Goal: Understand process/instructions: Learn about a topic

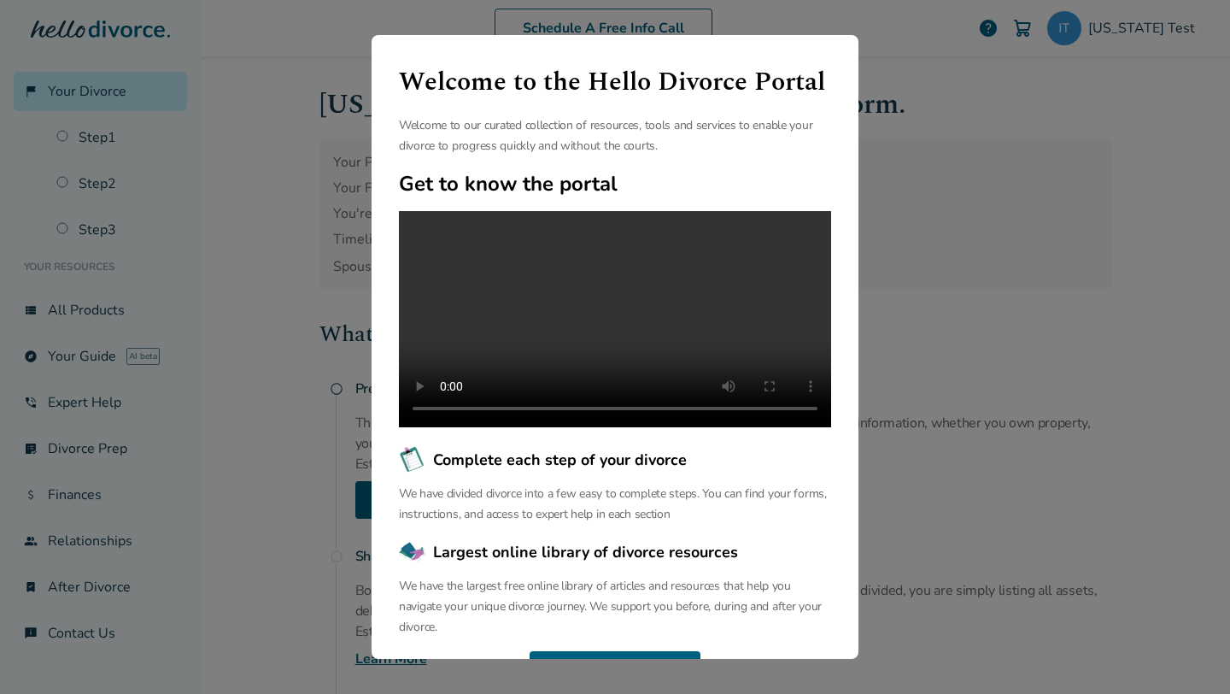
click at [319, 326] on div "Welcome to the Hello Divorce Portal Welcome to our curated collection of resour…" at bounding box center [615, 347] width 1230 height 694
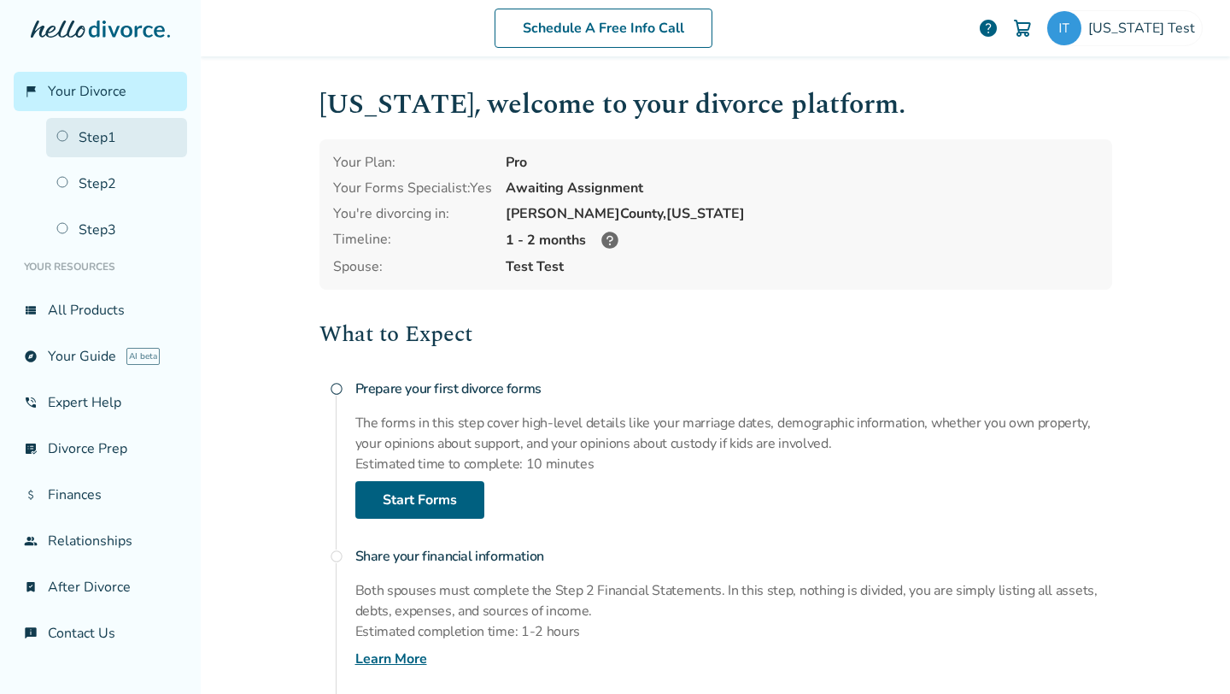
click at [107, 132] on link "Step 1" at bounding box center [116, 137] width 141 height 39
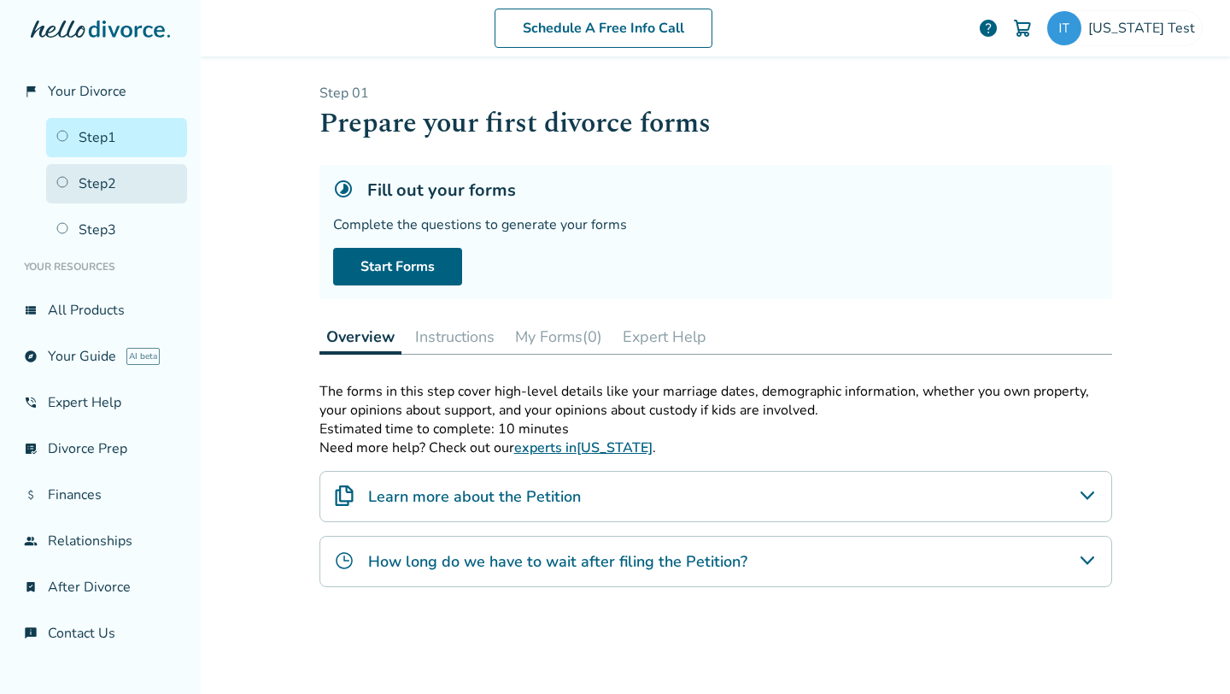
click at [100, 182] on link "Step 2" at bounding box center [116, 183] width 141 height 39
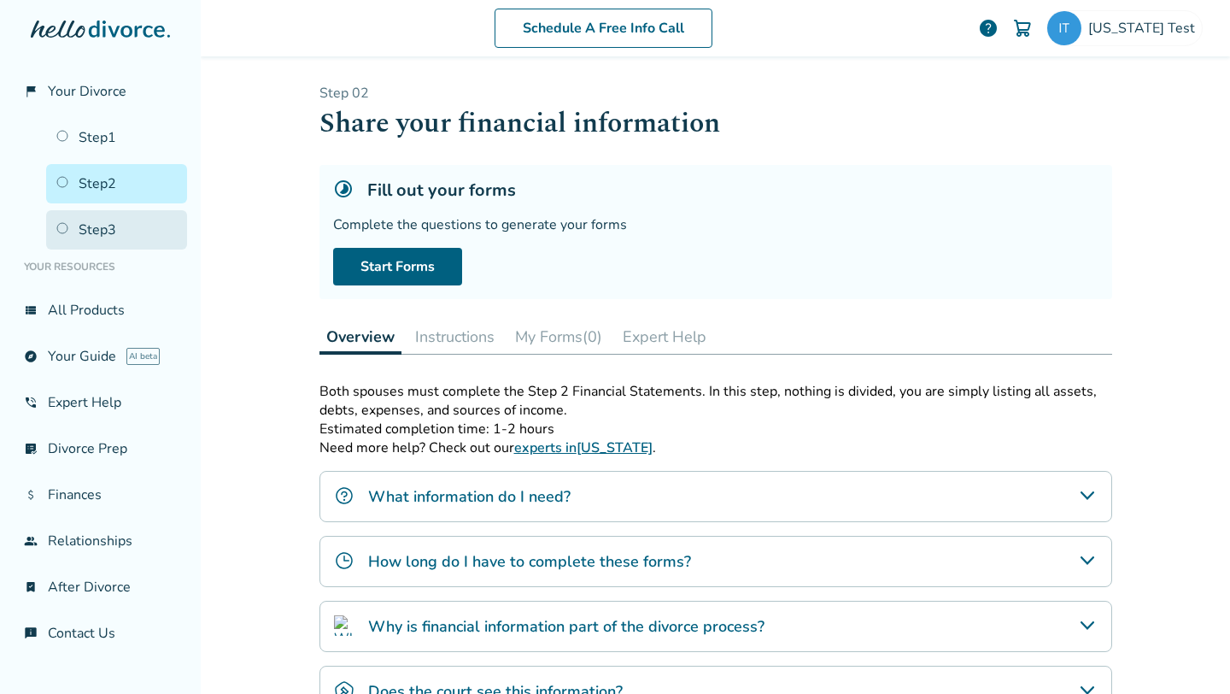
click at [103, 216] on link "Step 3" at bounding box center [116, 229] width 141 height 39
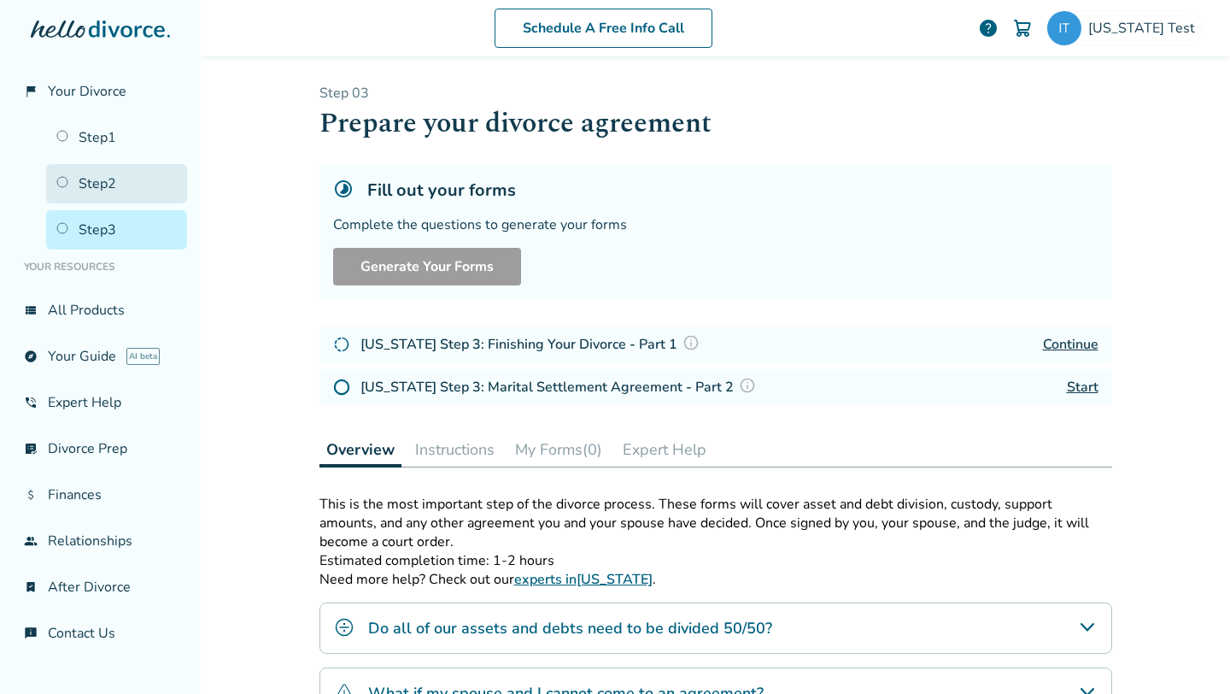
click at [105, 194] on link "Step 2" at bounding box center [116, 183] width 141 height 39
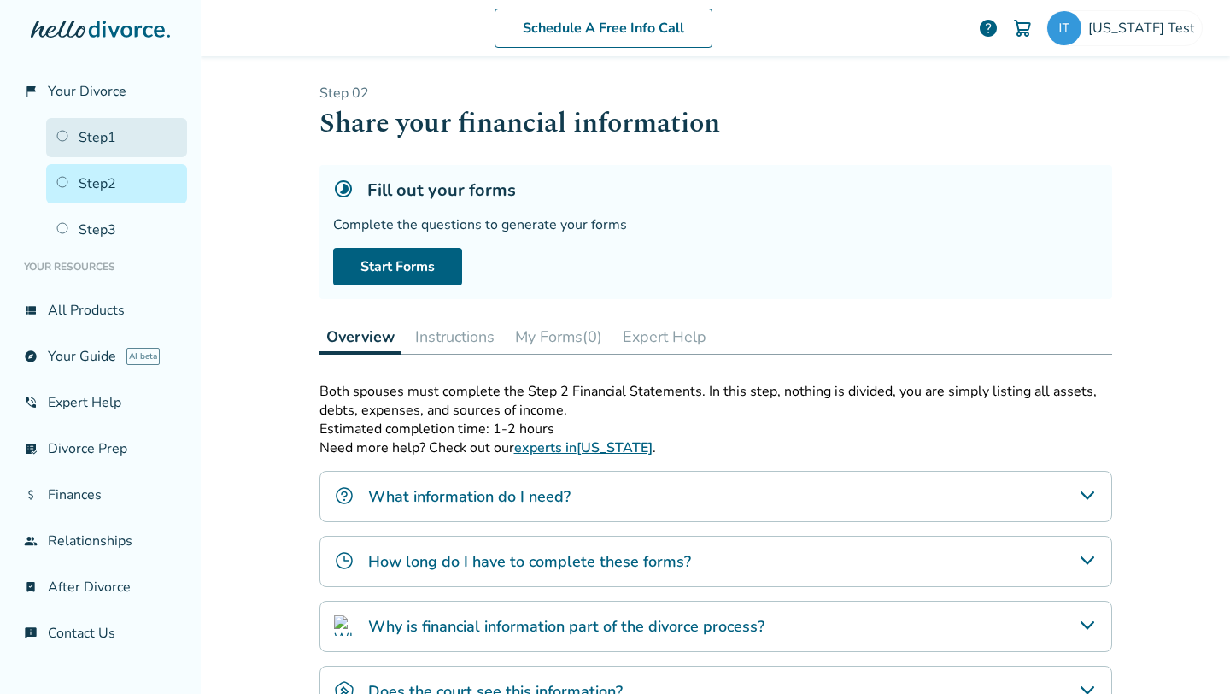
click at [119, 141] on link "Step 1" at bounding box center [116, 137] width 141 height 39
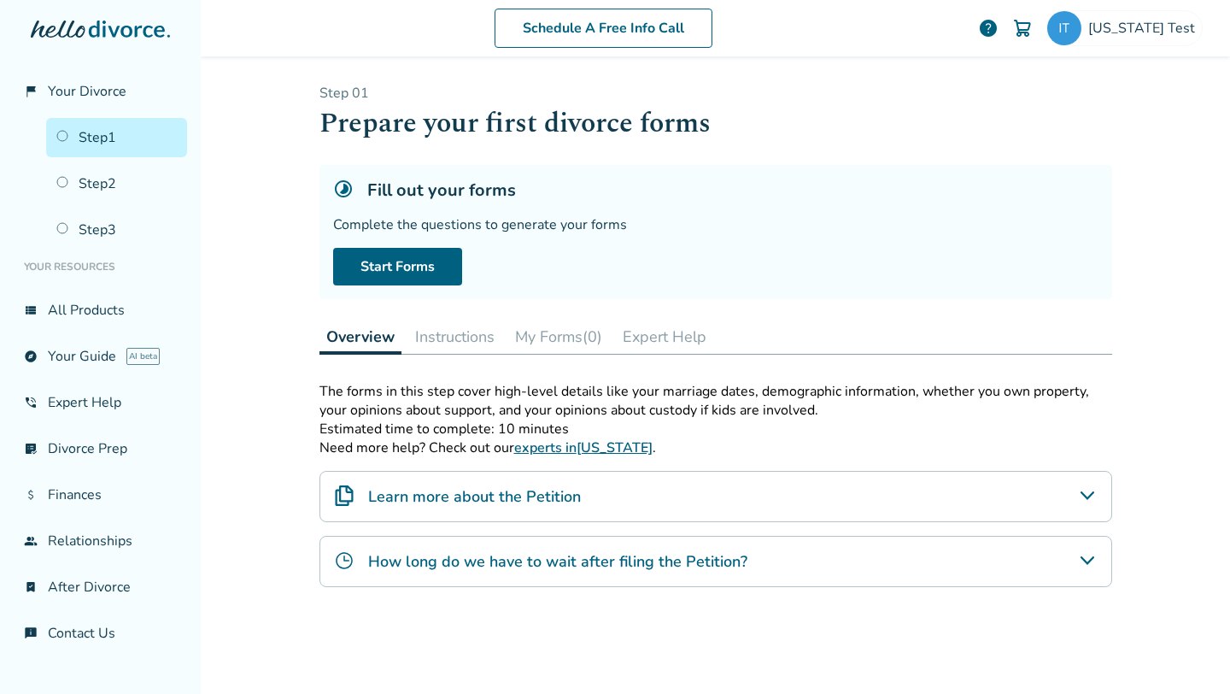
click at [538, 333] on button "My Forms (0)" at bounding box center [558, 336] width 101 height 34
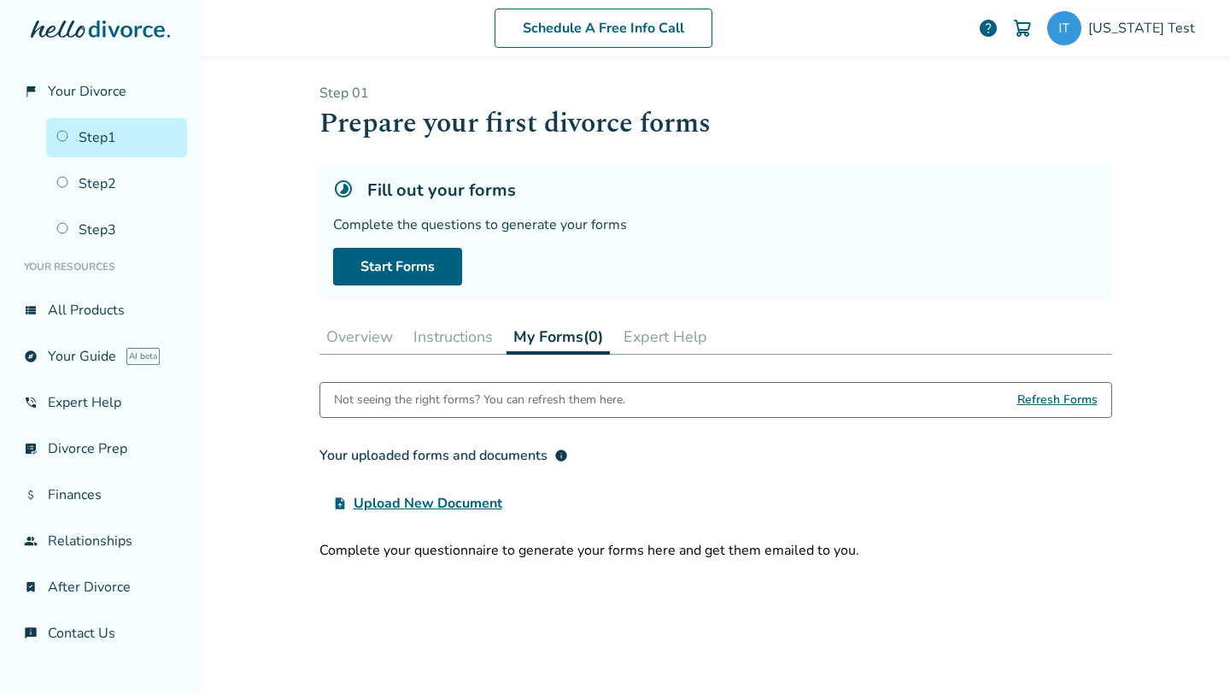
click at [372, 332] on button "Overview" at bounding box center [359, 336] width 80 height 34
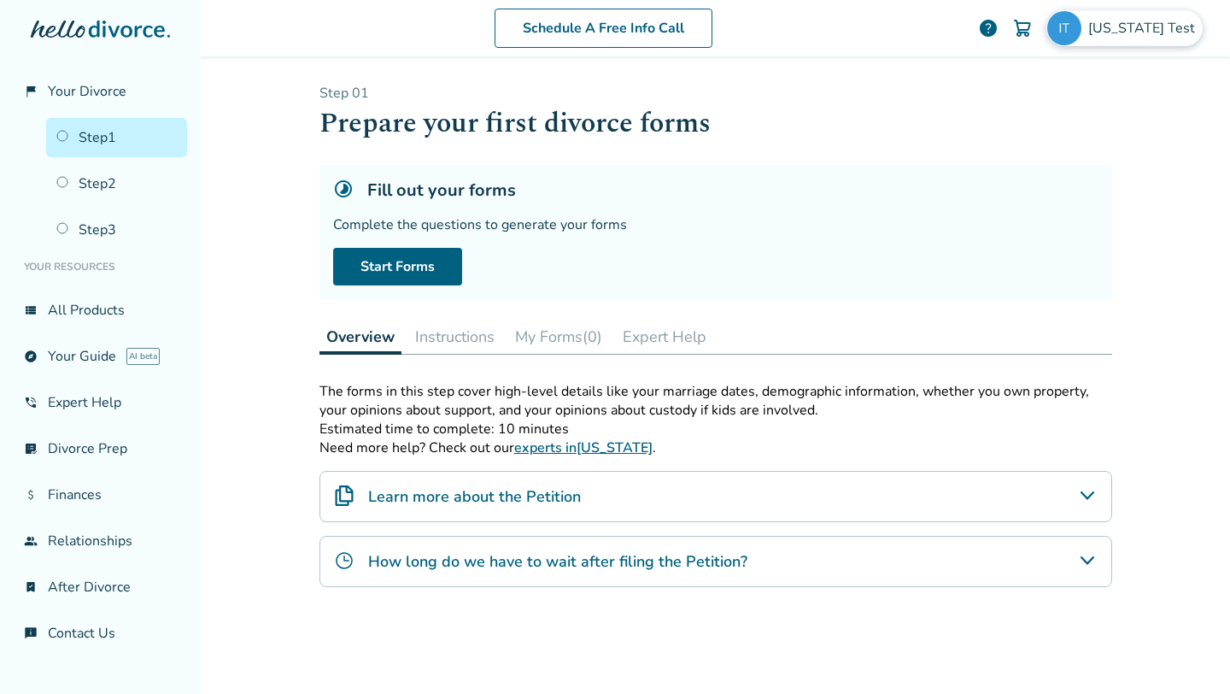
click at [1142, 22] on span "Illinois Test" at bounding box center [1145, 28] width 114 height 19
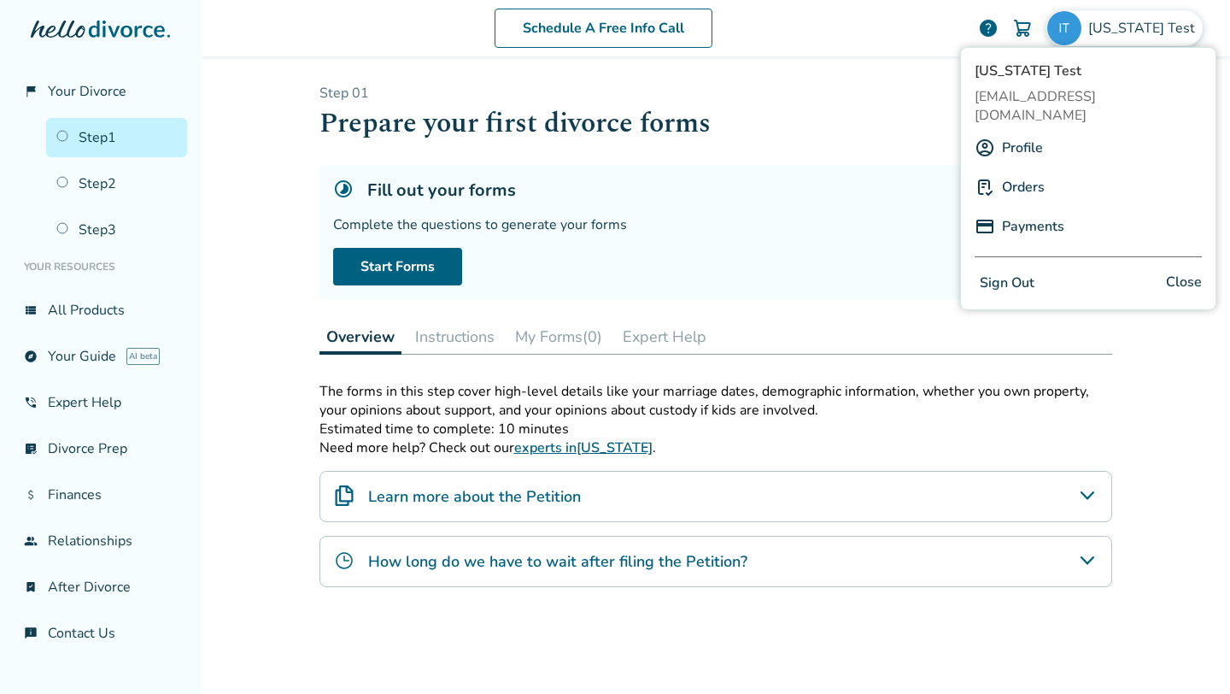
drag, startPoint x: 973, startPoint y: 99, endPoint x: 1199, endPoint y: 104, distance: 225.6
click at [1199, 104] on div "Illinois Test hellodivorcestatestest+5@gmail.com Profile Orders Payments Sign O…" at bounding box center [1088, 178] width 256 height 263
